Goal: Entertainment & Leisure: Browse casually

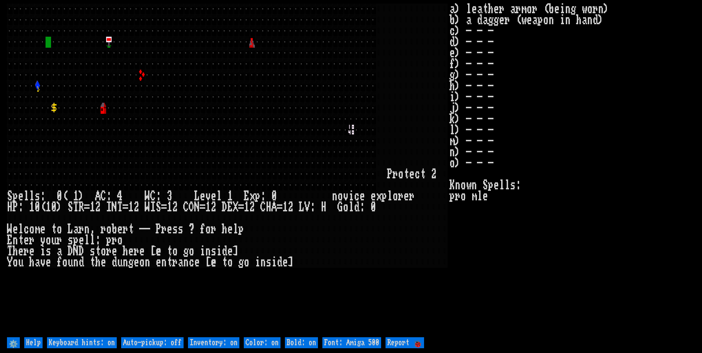
drag, startPoint x: 0, startPoint y: 0, endPoint x: 386, endPoint y: 225, distance: 447.0
click at [385, 221] on div at bounding box center [385, 218] width 6 height 11
click at [157, 340] on off "Auto-pickup: off" at bounding box center [152, 343] width 62 height 11
type off "Auto-pickup: on"
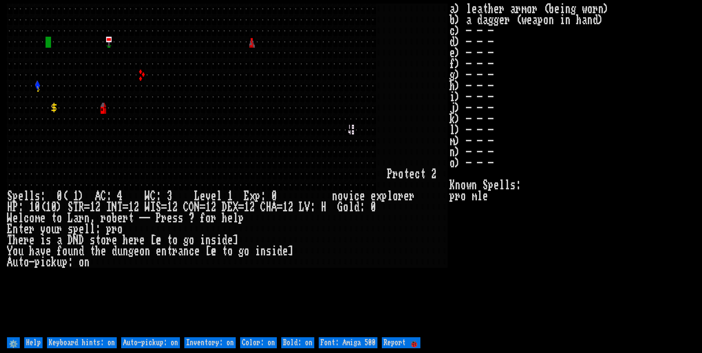
click at [224, 345] on on "Inventory: on" at bounding box center [209, 343] width 51 height 11
type on "Inventory: off"
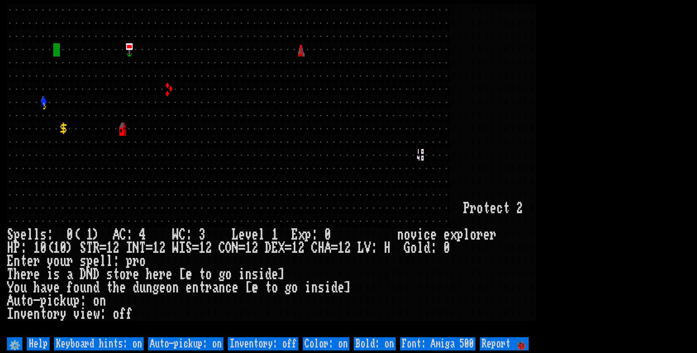
click at [443, 344] on 500 "Font: Amiga 500" at bounding box center [437, 344] width 75 height 13
type 500 "Font: Amiga 1200"
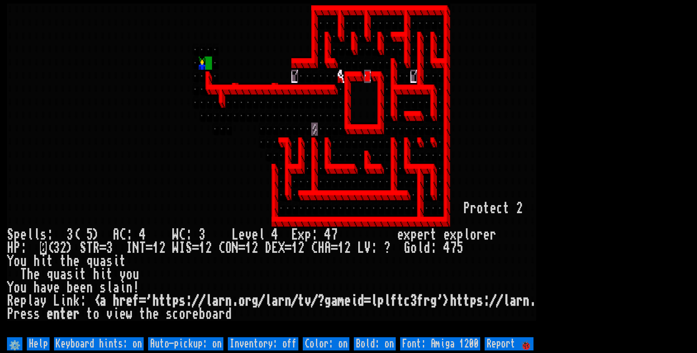
drag, startPoint x: 651, startPoint y: 122, endPoint x: 626, endPoint y: 128, distance: 25.3
click at [647, 123] on larn at bounding box center [348, 170] width 683 height 332
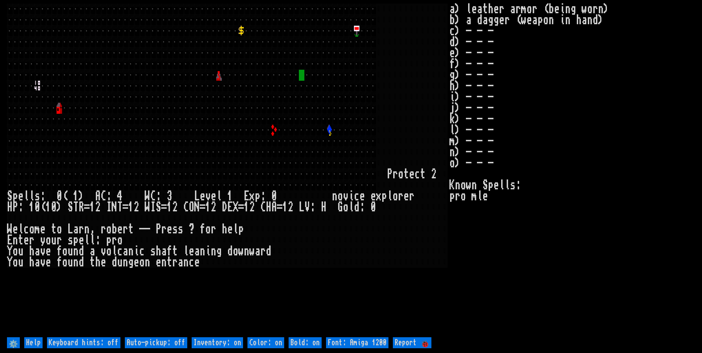
click at [150, 341] on off "Auto-pickup: off" at bounding box center [156, 343] width 62 height 11
type off "Auto-pickup: on"
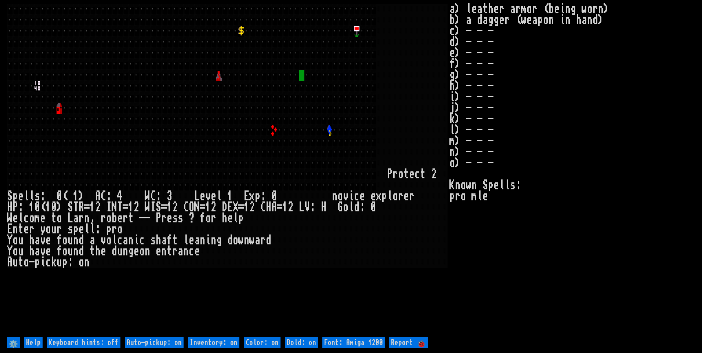
click at [208, 338] on on "Inventory: on" at bounding box center [213, 343] width 51 height 11
type on "Inventory: off"
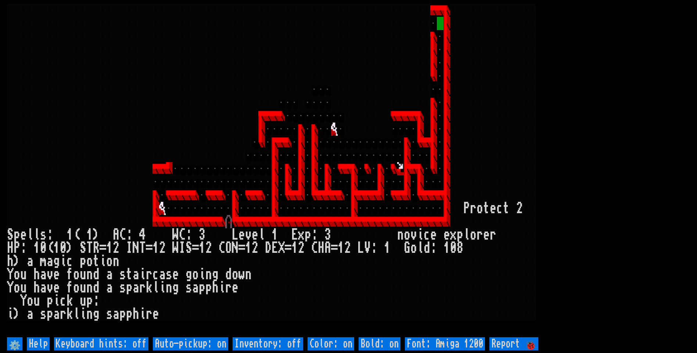
drag, startPoint x: 271, startPoint y: 281, endPoint x: 244, endPoint y: 269, distance: 29.3
click at [269, 281] on div at bounding box center [268, 287] width 7 height 13
